Goal: Information Seeking & Learning: Learn about a topic

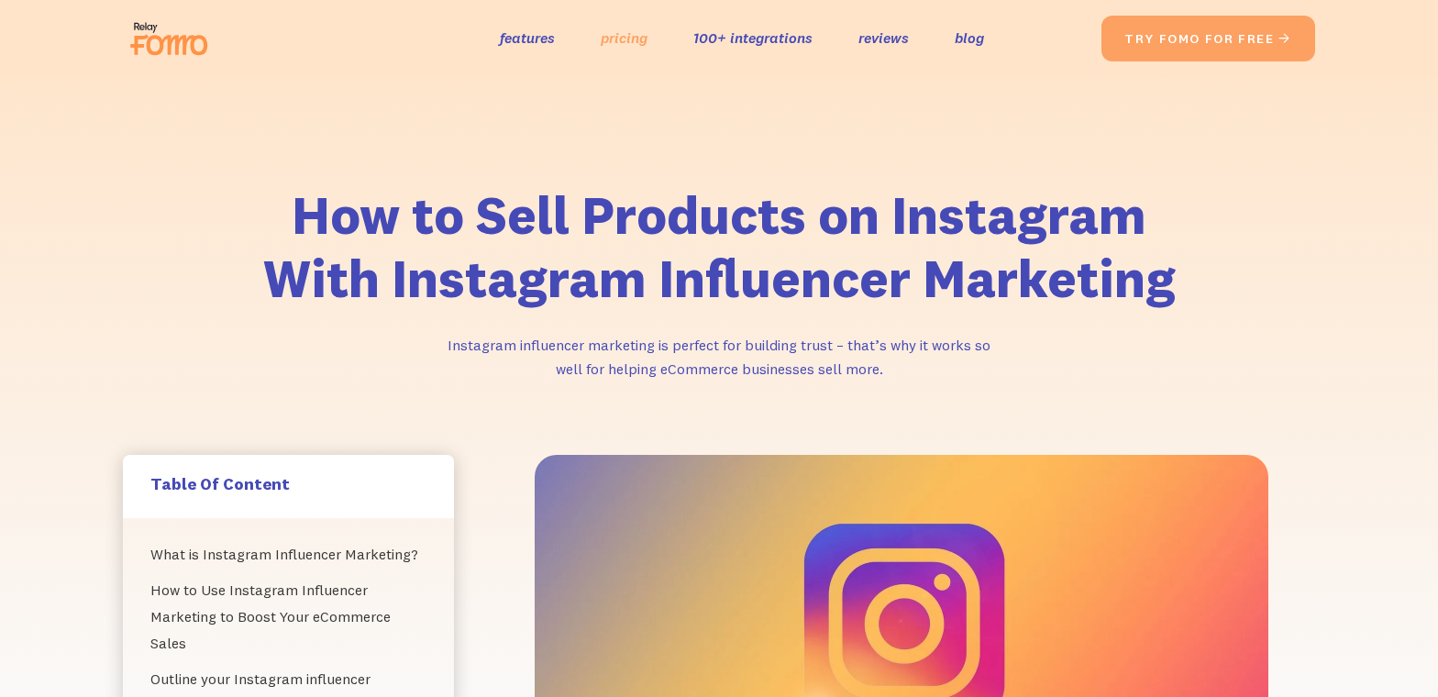
click at [615, 39] on link "pricing" at bounding box center [624, 38] width 47 height 27
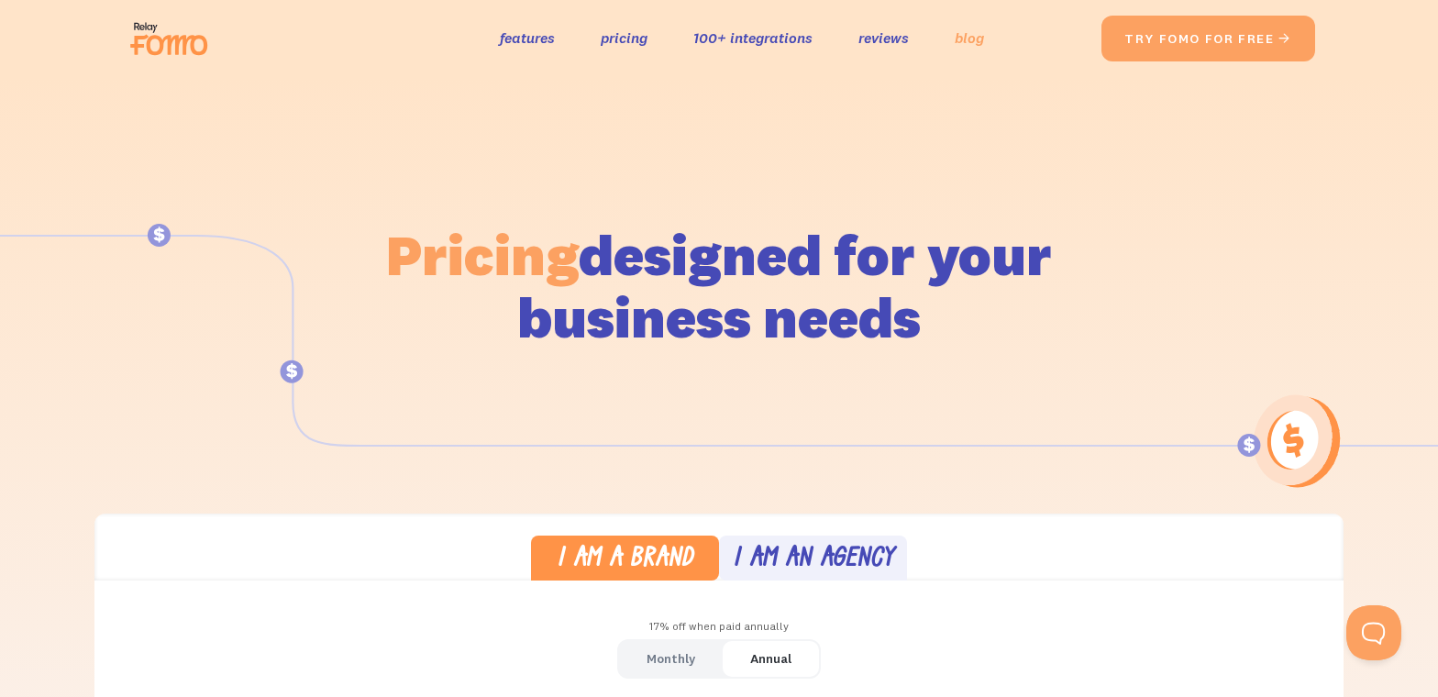
click at [967, 41] on link "blog" at bounding box center [968, 38] width 29 height 27
